Goal: Transaction & Acquisition: Book appointment/travel/reservation

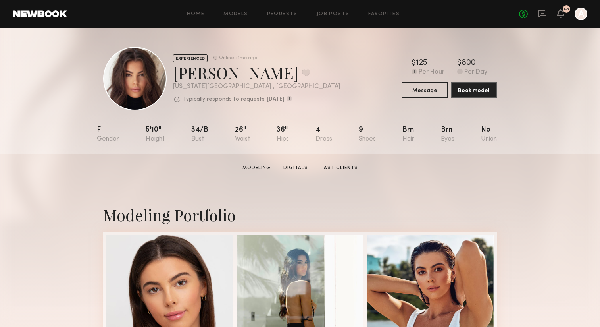
click at [561, 18] on div "65" at bounding box center [560, 14] width 7 height 10
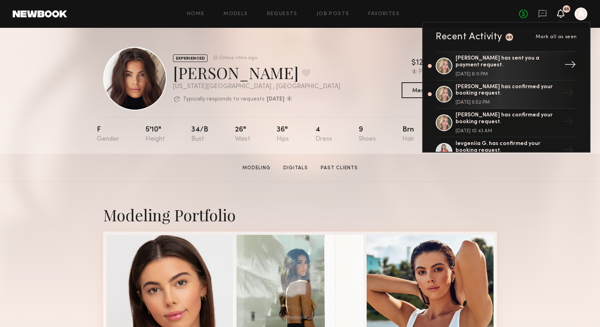
click at [505, 68] on div "[PERSON_NAME] has sent you a payment request." at bounding box center [507, 61] width 103 height 13
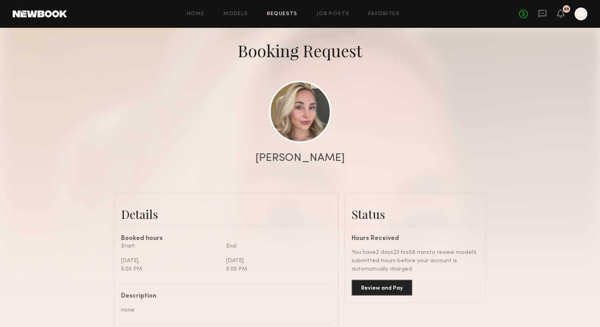
scroll to position [42, 0]
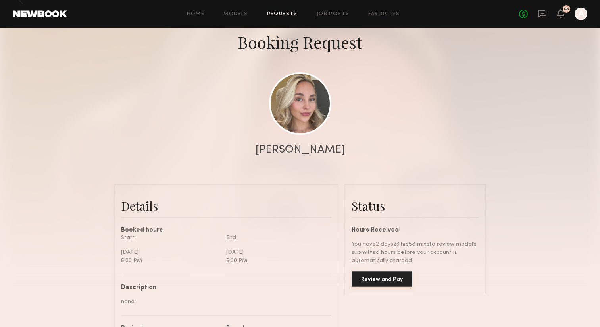
click at [399, 278] on button "Review and Pay" at bounding box center [382, 279] width 61 height 16
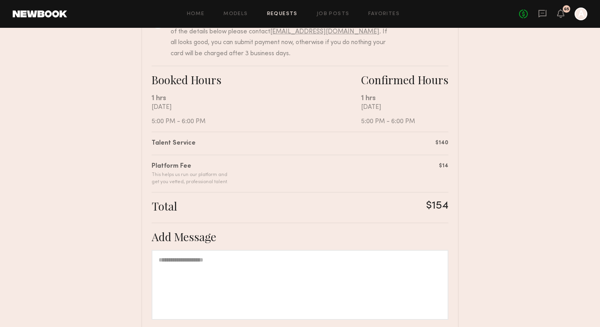
scroll to position [181, 0]
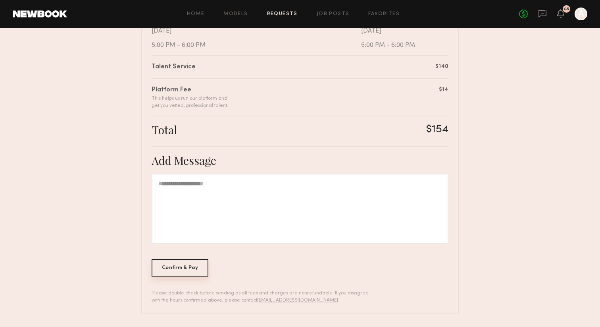
click at [194, 271] on div "Confirm & Pay" at bounding box center [180, 267] width 57 height 17
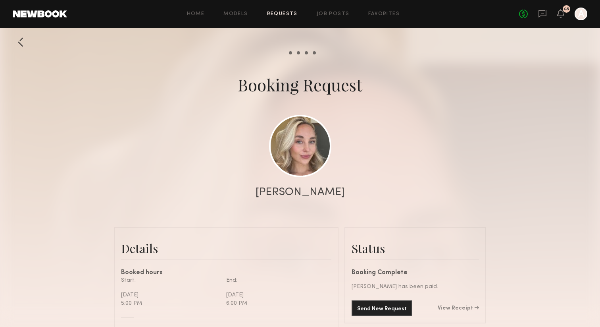
scroll to position [3833, 0]
